Goal: Transaction & Acquisition: Purchase product/service

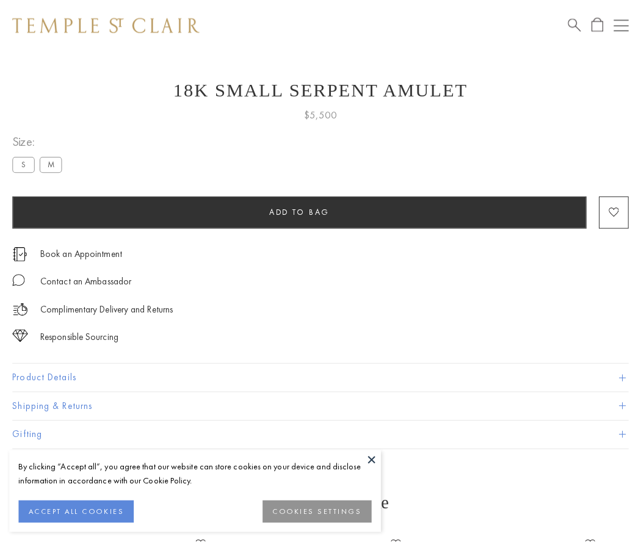
scroll to position [49, 0]
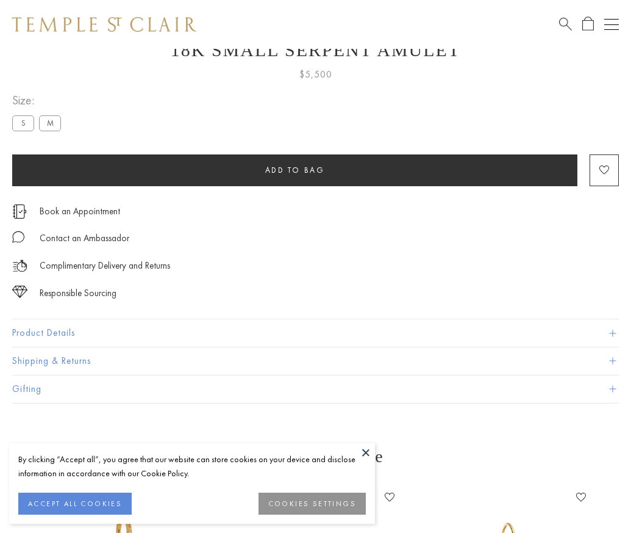
click at [295, 170] on span "Add to bag" at bounding box center [295, 170] width 60 height 10
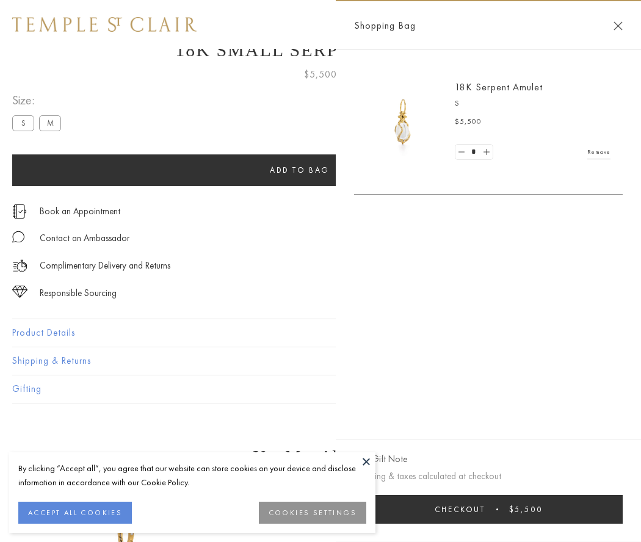
click at [503, 509] on button "Checkout $5,500" at bounding box center [488, 509] width 268 height 29
